Goal: Task Accomplishment & Management: Manage account settings

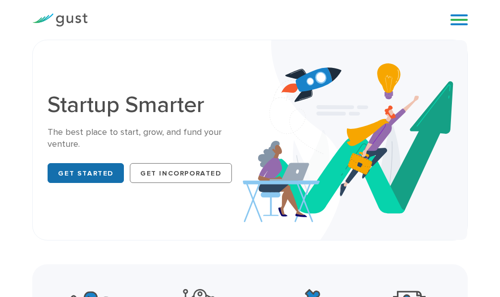
click at [79, 173] on link "Get Started" at bounding box center [86, 173] width 76 height 20
click at [469, 16] on div "Blog FAQ Pricing Get Started Login Login" at bounding box center [456, 20] width 40 height 30
click at [463, 18] on link at bounding box center [459, 19] width 17 height 15
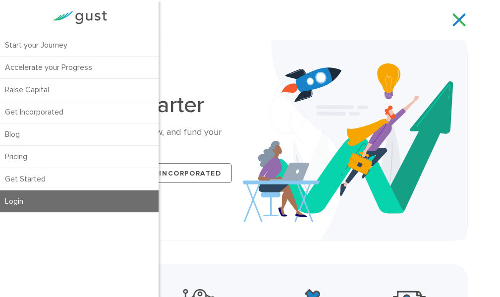
click at [50, 207] on link "Login" at bounding box center [79, 201] width 159 height 22
